Goal: Obtain resource: Download file/media

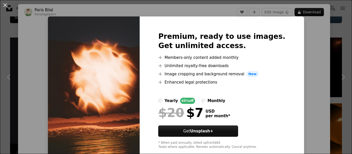
scroll to position [103, 0]
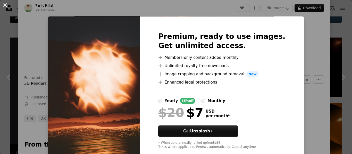
click at [4, 7] on button "An X shape" at bounding box center [5, 5] width 6 height 6
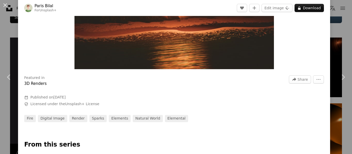
click at [206, 102] on div "Featured in 3D Renders A forward-right arrow Share More Actions Calendar outlin…" at bounding box center [174, 97] width 312 height 51
click at [324, 82] on button "More Actions" at bounding box center [318, 80] width 11 height 8
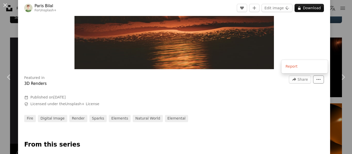
click at [324, 82] on button "More Actions" at bounding box center [318, 80] width 11 height 8
click at [313, 72] on div "Featured in 3D Renders A forward-right arrow Share More Actions Calendar outlin…" at bounding box center [174, 97] width 312 height 51
click at [6, 3] on button "An X shape" at bounding box center [5, 5] width 6 height 6
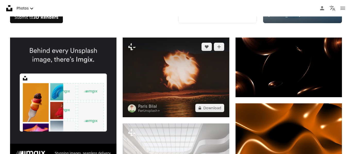
click at [173, 77] on img at bounding box center [176, 78] width 106 height 80
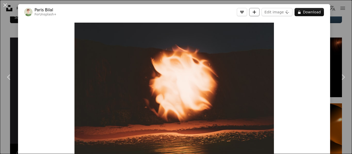
click at [260, 9] on button "A plus sign" at bounding box center [254, 12] width 10 height 8
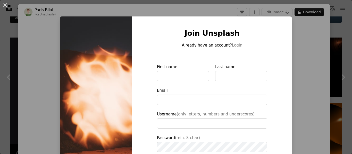
click at [28, 26] on div "An X shape Join Unsplash Already have an account? Login First name Last name Em…" at bounding box center [176, 77] width 352 height 154
